Goal: Information Seeking & Learning: Learn about a topic

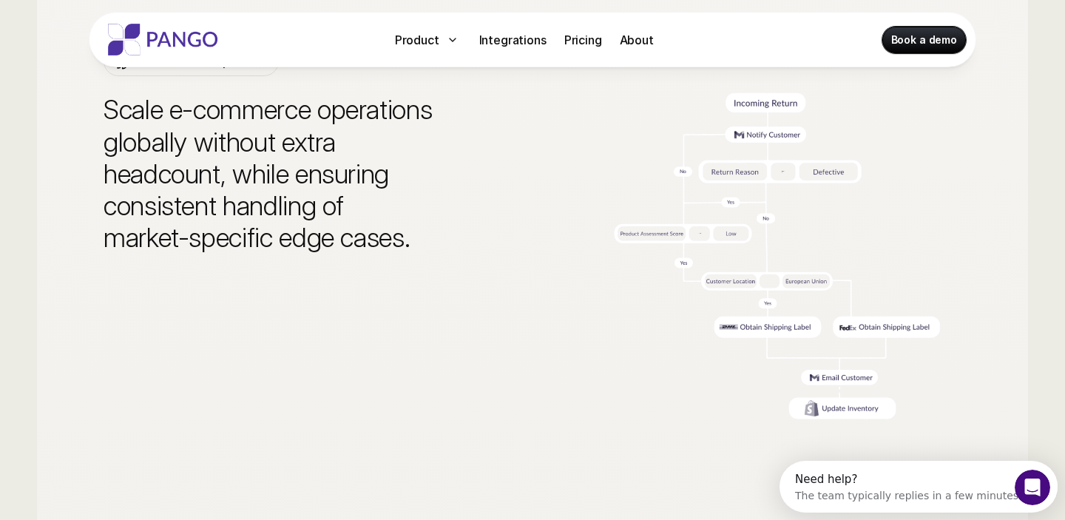
scroll to position [3894, 0]
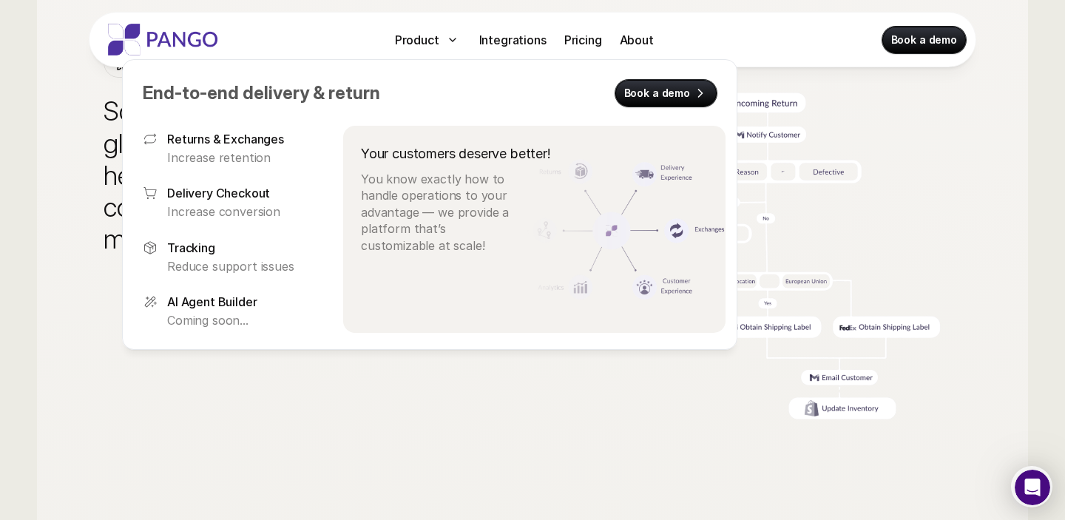
click at [497, 44] on div at bounding box center [430, 189] width 616 height 322
click at [500, 41] on div at bounding box center [430, 189] width 616 height 322
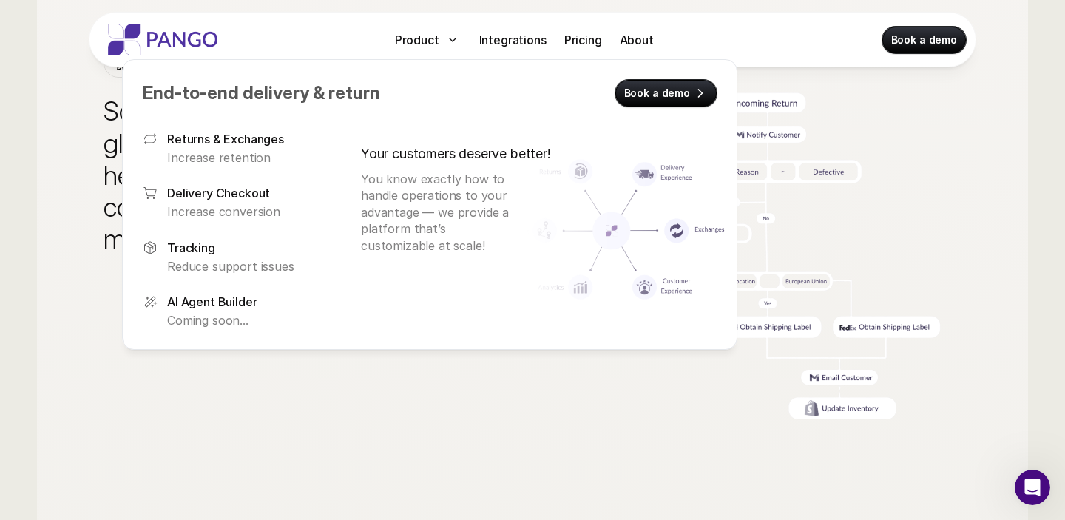
click at [492, 226] on img at bounding box center [597, 229] width 258 height 207
click at [473, 169] on img at bounding box center [597, 229] width 258 height 207
click at [483, 149] on img at bounding box center [597, 229] width 258 height 207
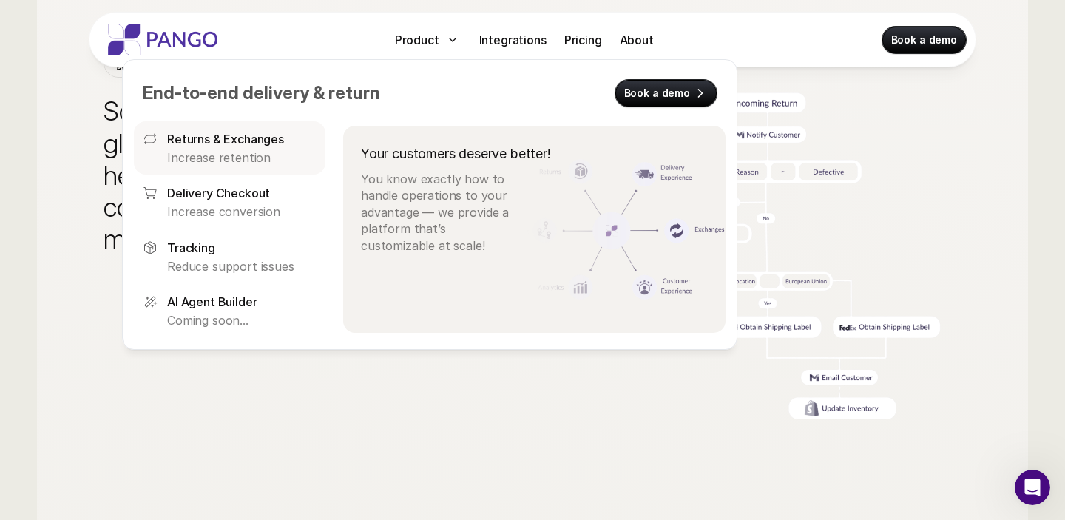
click at [272, 127] on link "Returns & Exchanges Increase retention" at bounding box center [230, 147] width 192 height 53
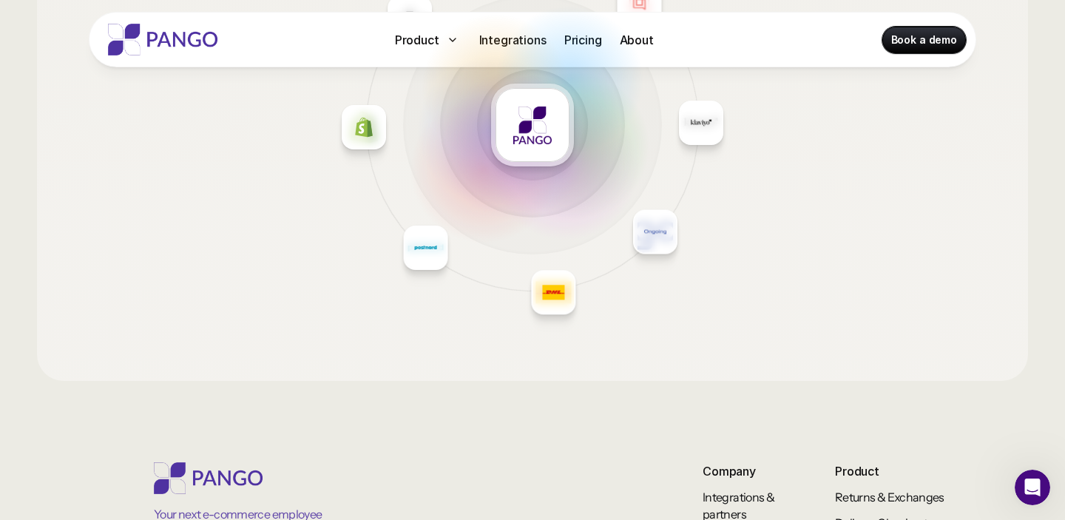
scroll to position [5600, 0]
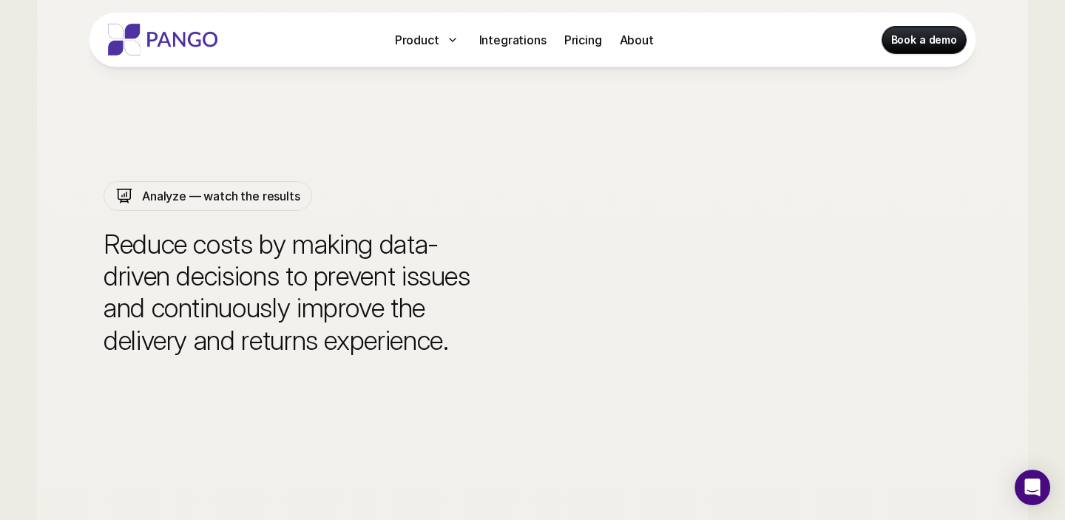
scroll to position [3648, 0]
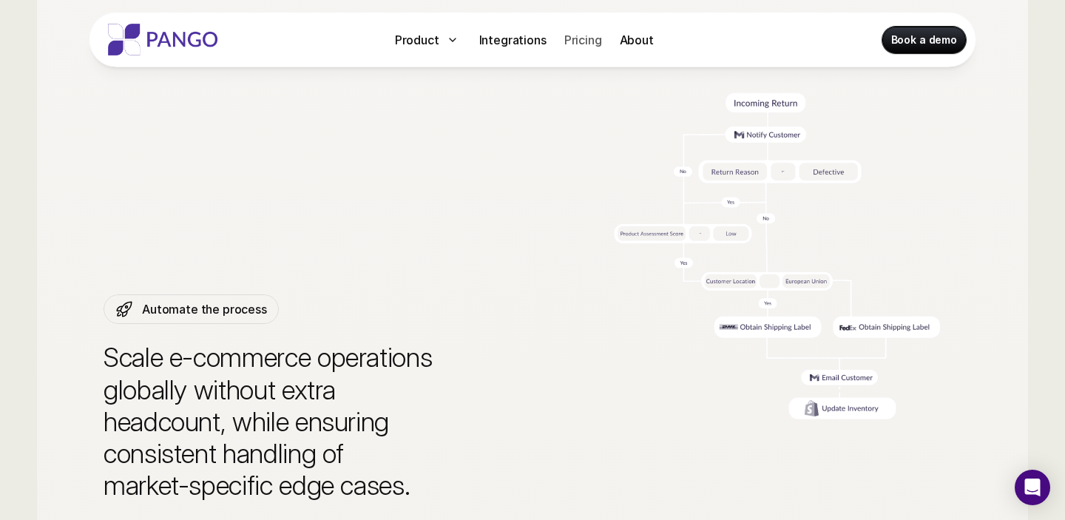
click at [584, 46] on p "Pricing" at bounding box center [583, 40] width 38 height 18
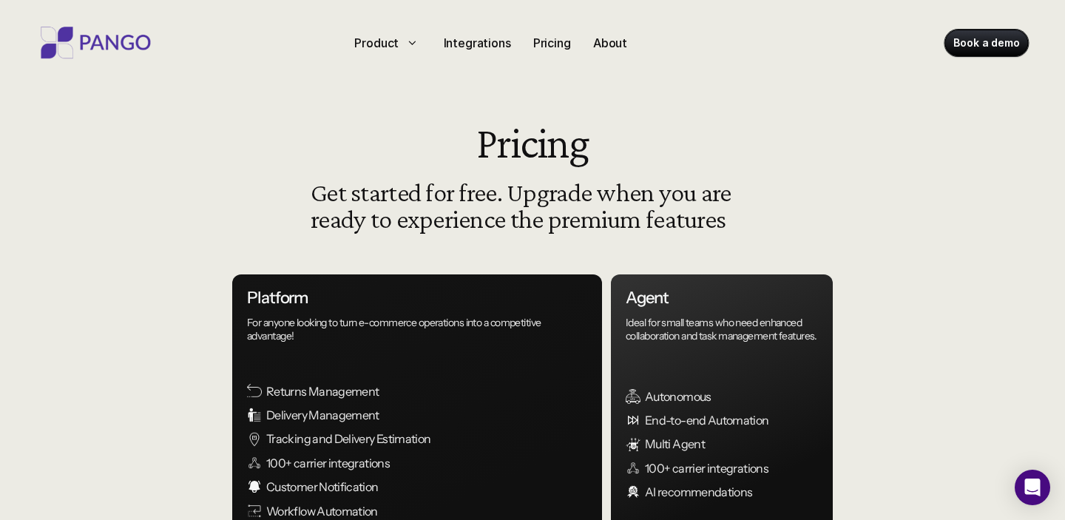
click at [618, 42] on p "About" at bounding box center [611, 43] width 34 height 18
